Goal: Task Accomplishment & Management: Use online tool/utility

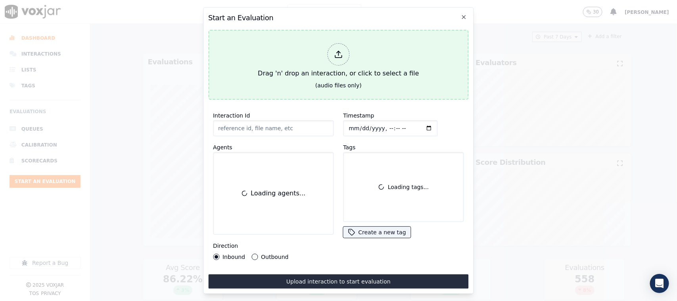
click at [341, 58] on div at bounding box center [338, 54] width 22 height 22
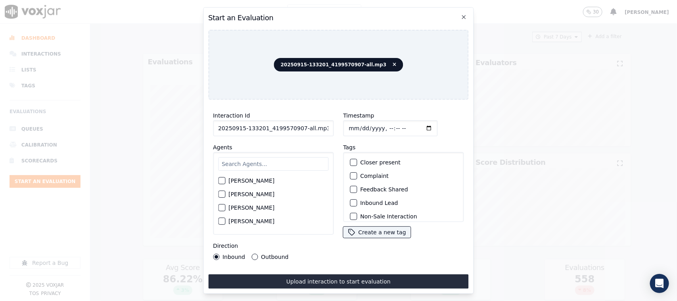
drag, startPoint x: 299, startPoint y: 126, endPoint x: 342, endPoint y: 126, distance: 43.6
click at [342, 126] on div "Interaction Id 20250915-133201_4199570907-all.mp3 Agents [PERSON_NAME] [PERSON_…" at bounding box center [338, 185] width 261 height 159
type input "20250915-133201_4199570907-C1"
click at [358, 126] on input "Timestamp" at bounding box center [390, 128] width 94 height 16
type input "[DATE]T18:20"
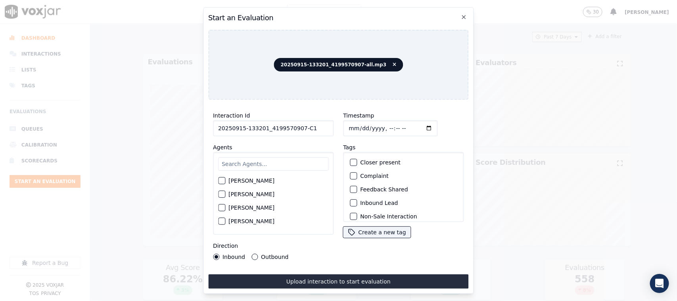
click at [263, 163] on input "text" at bounding box center [273, 163] width 110 height 13
type input "mart"
click at [223, 182] on div "button" at bounding box center [222, 183] width 6 height 6
click at [351, 202] on div "button" at bounding box center [353, 203] width 6 height 6
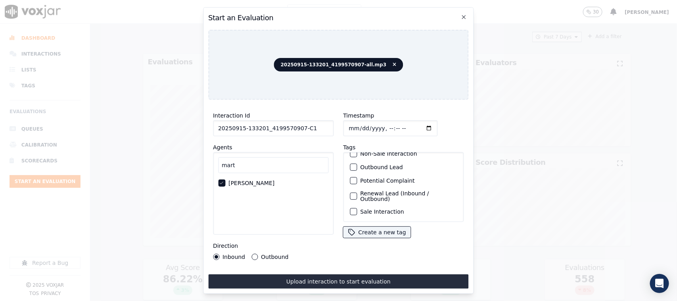
scroll to position [72, 0]
click at [352, 209] on div "button" at bounding box center [353, 212] width 6 height 6
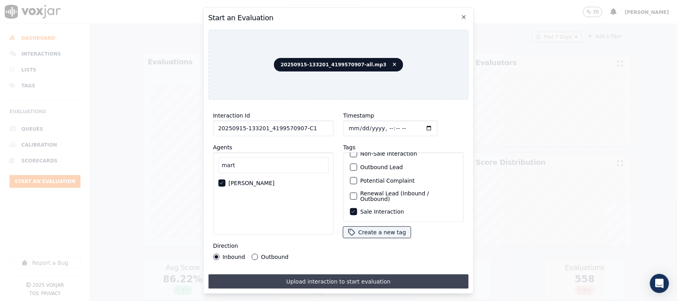
click at [325, 274] on button "Upload interaction to start evaluation" at bounding box center [338, 281] width 261 height 14
